Goal: Task Accomplishment & Management: Manage account settings

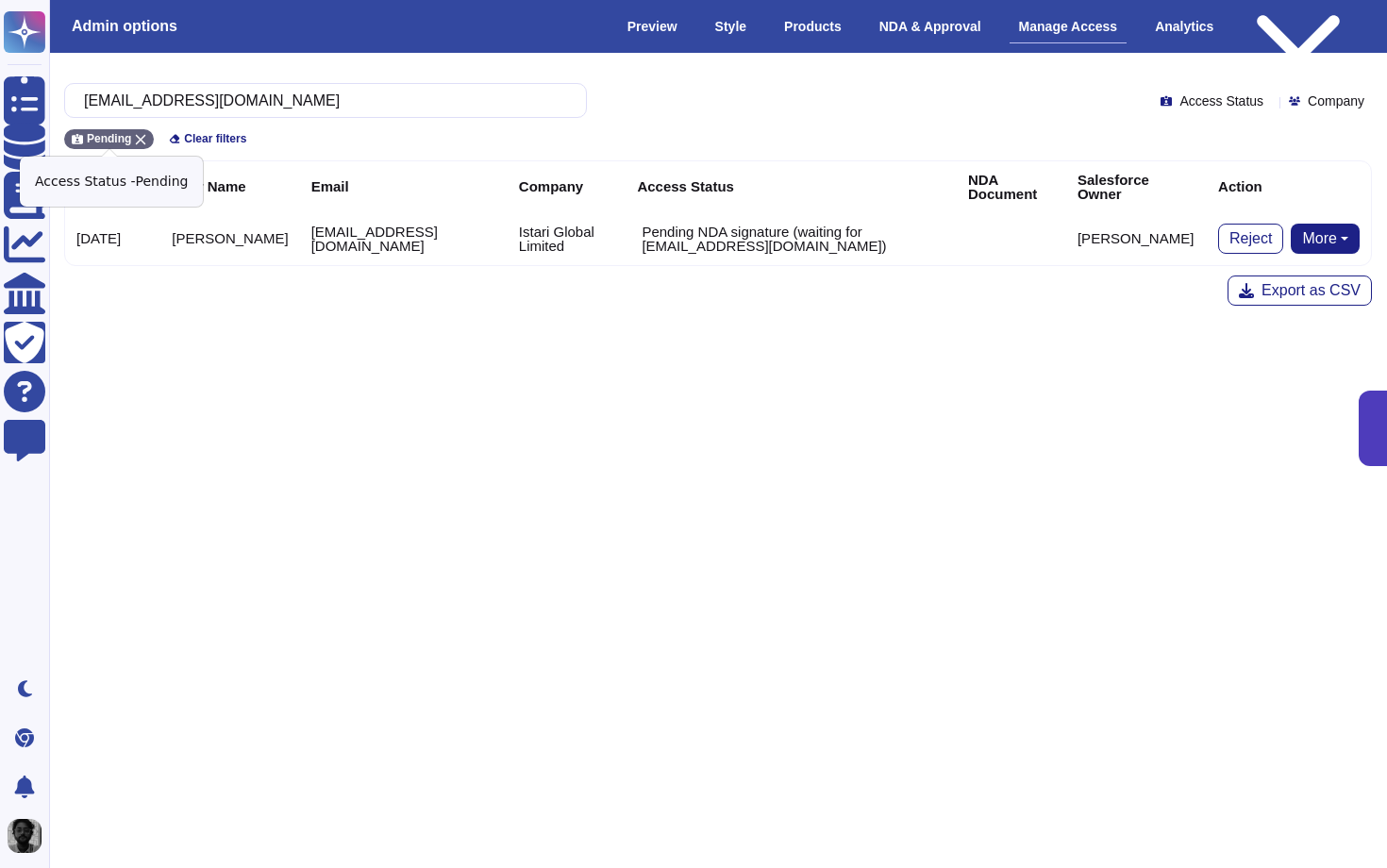
type input "[EMAIL_ADDRESS][DOMAIN_NAME]"
click at [142, 140] on icon at bounding box center [140, 139] width 10 height 10
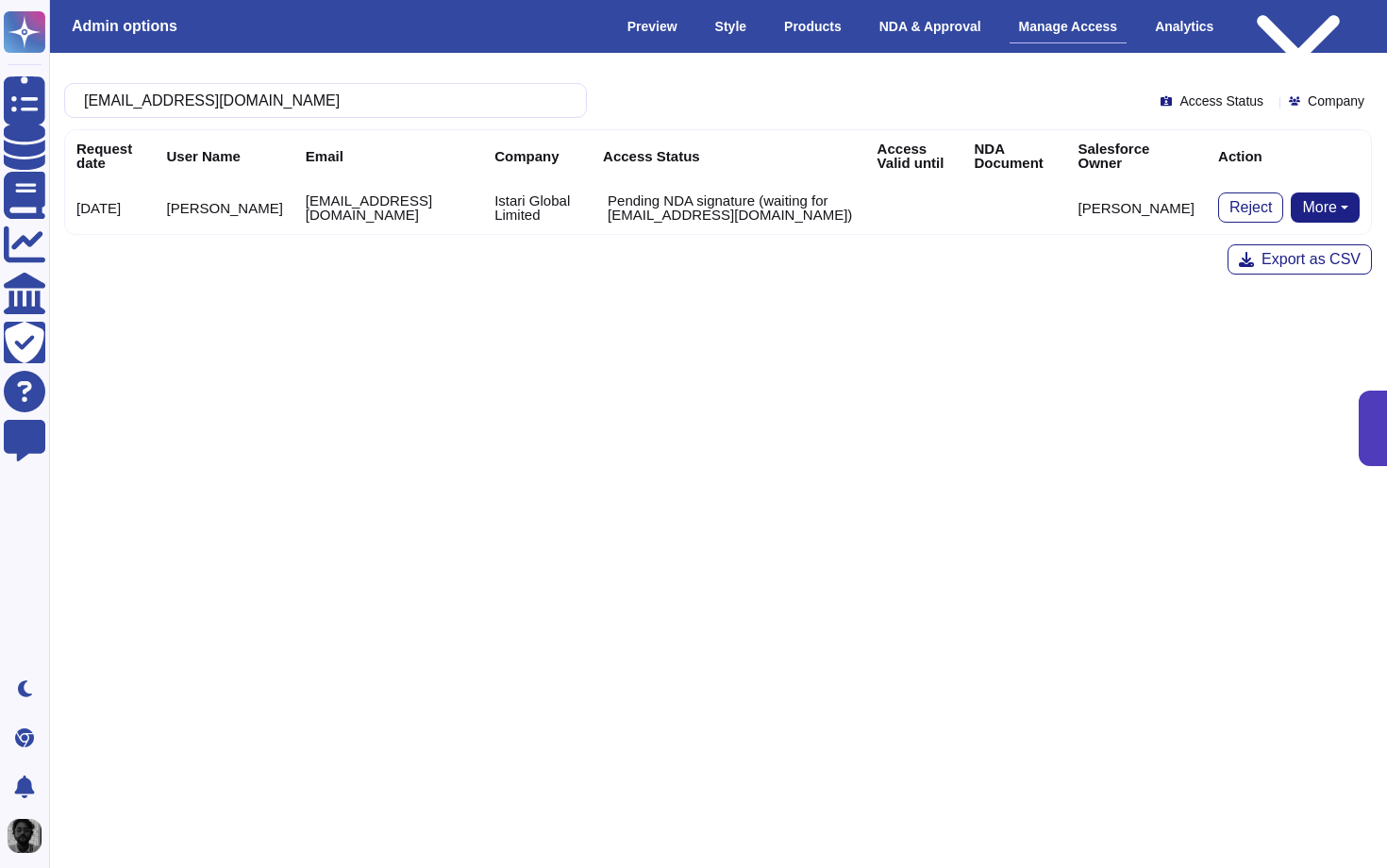
click at [449, 299] on div "[EMAIL_ADDRESS][DOMAIN_NAME] Access Status Company Request date User Name Email…" at bounding box center [718, 179] width 1368 height 252
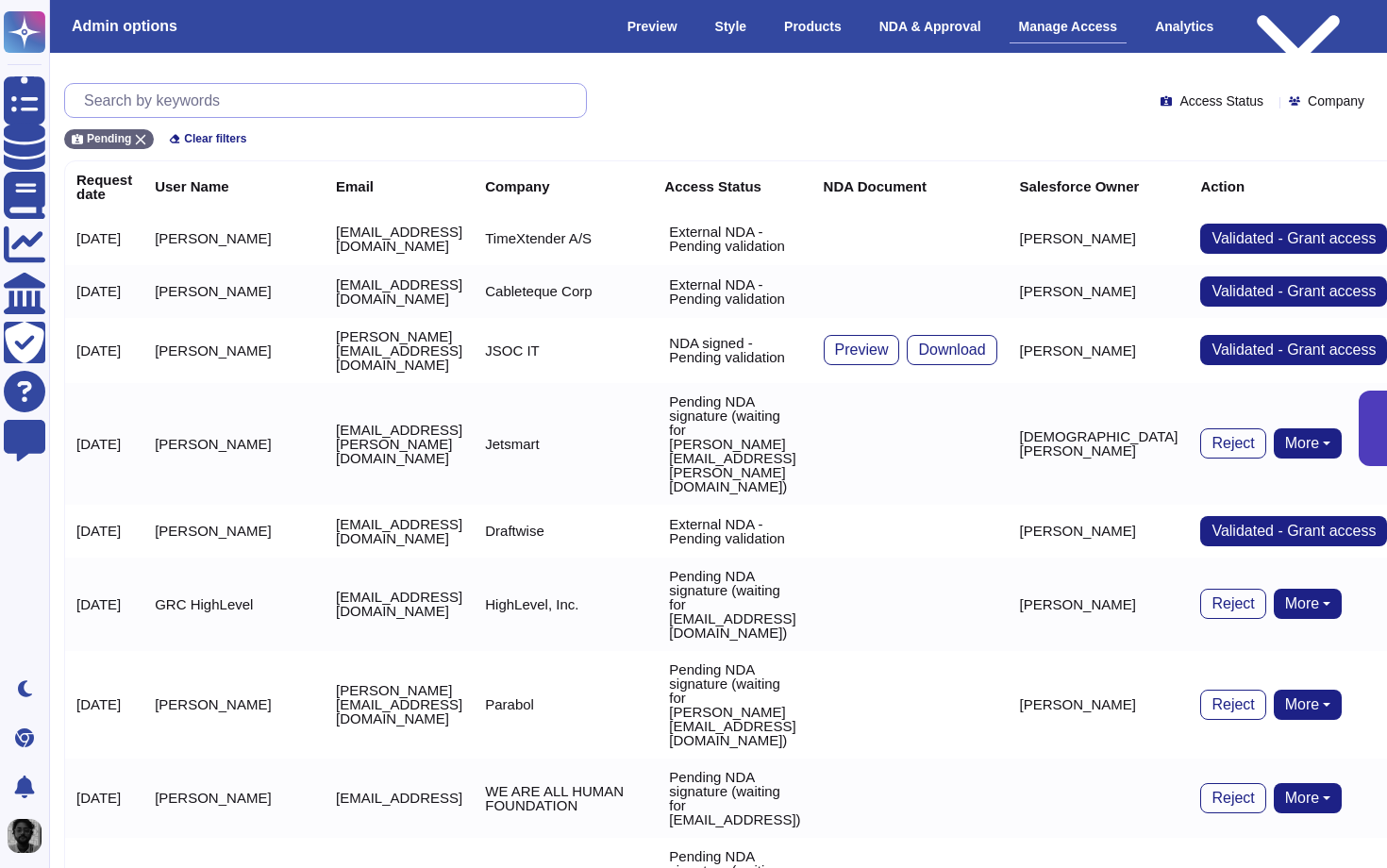
click at [520, 113] on input "text" at bounding box center [331, 100] width 512 height 33
paste input "[EMAIL_ADDRESS][DOMAIN_NAME]"
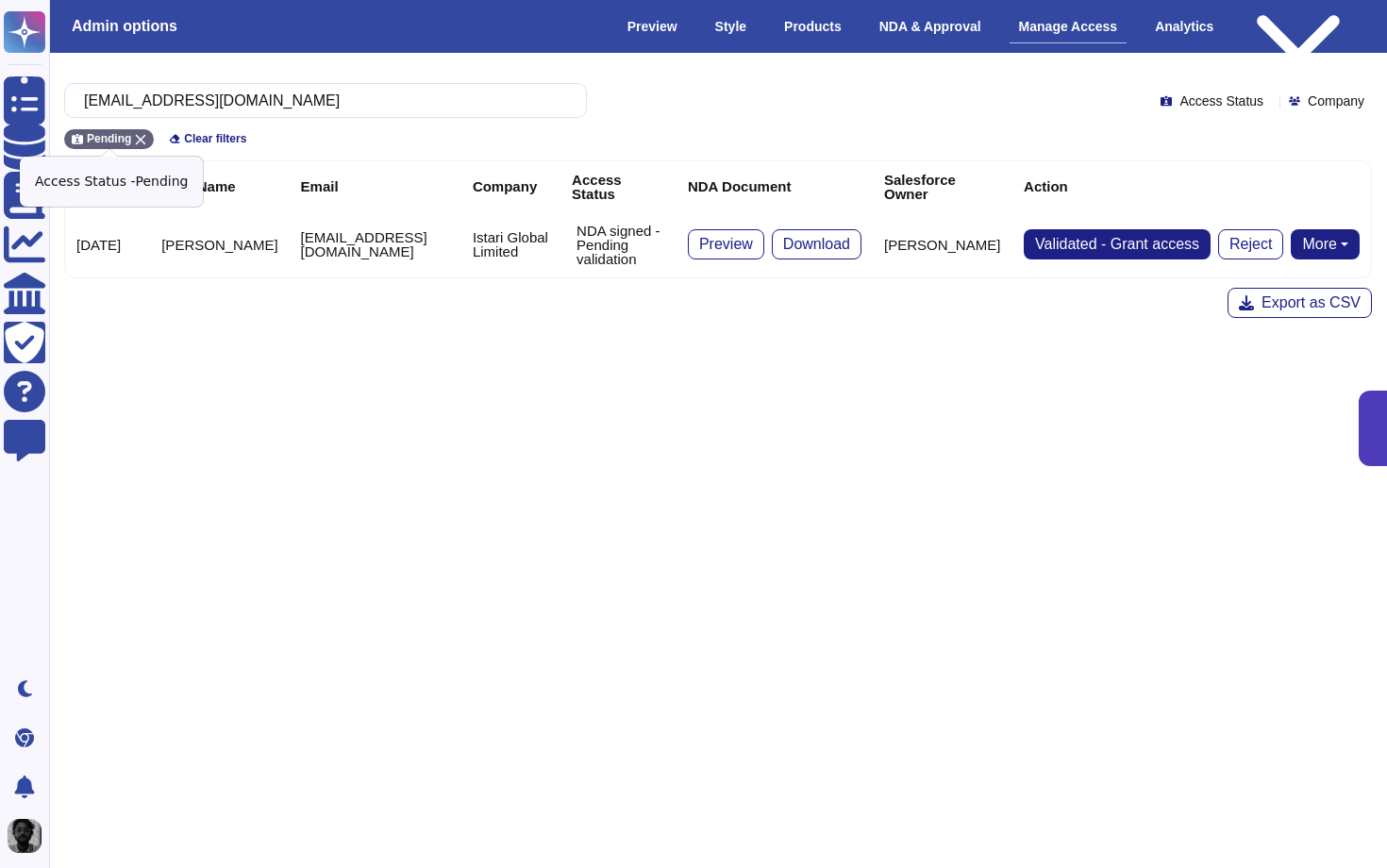
type input "[EMAIL_ADDRESS][DOMAIN_NAME]"
click at [146, 138] on icon at bounding box center [140, 139] width 11 height 11
